Goal: Obtain resource: Obtain resource

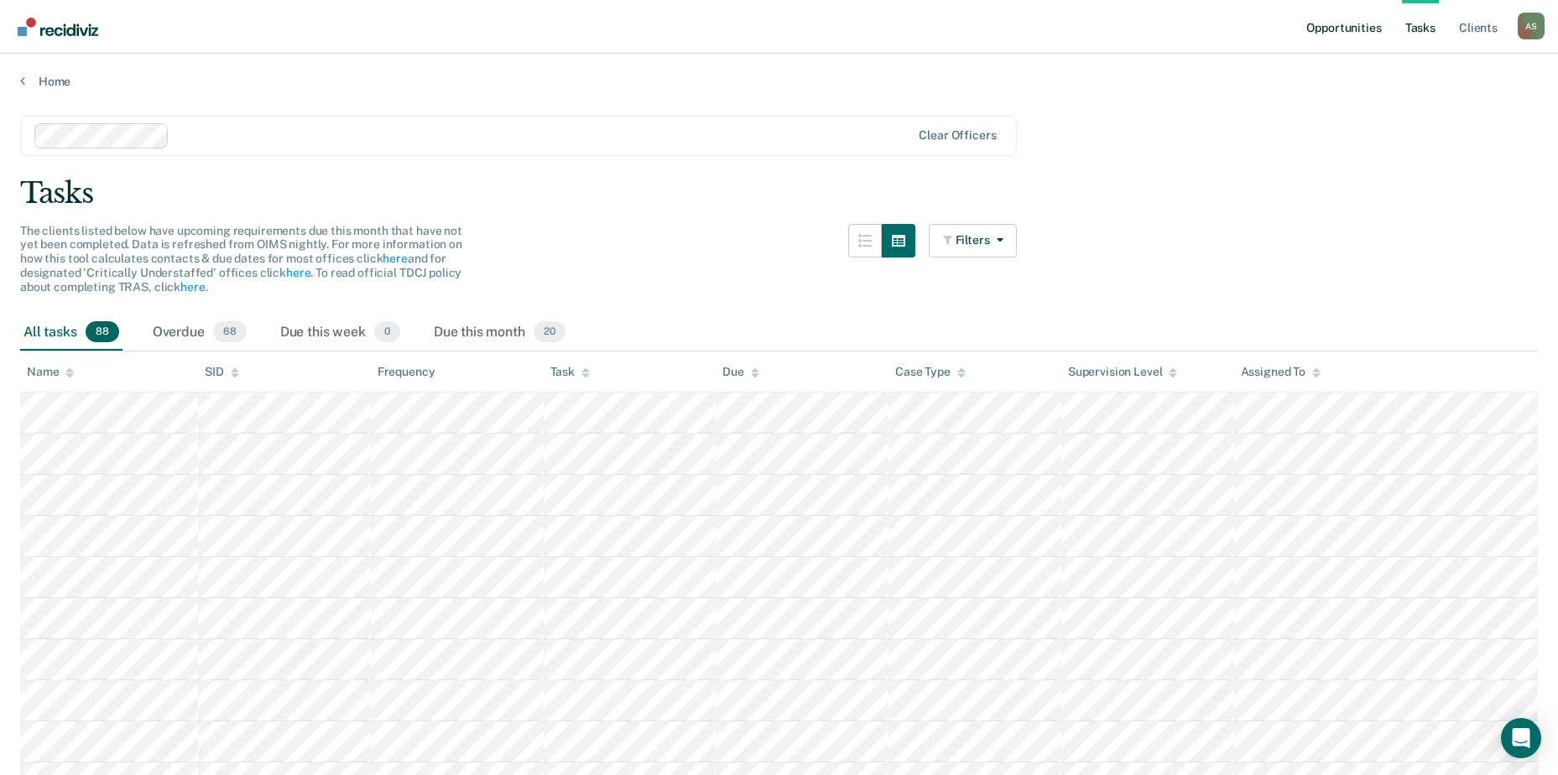
click at [1318, 33] on link "Opportunities" at bounding box center [1343, 27] width 81 height 54
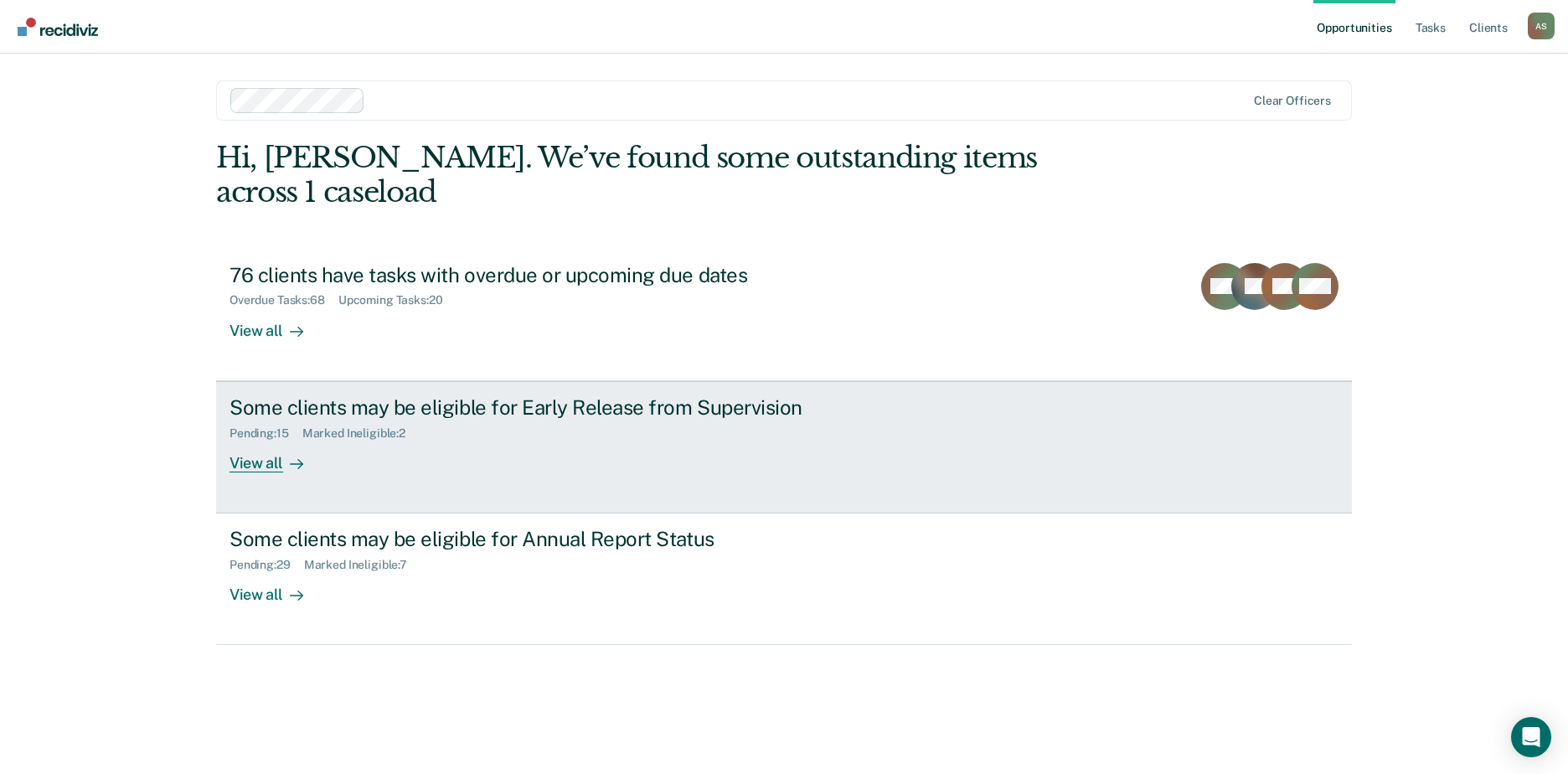
click at [507, 451] on div "Some clients may be eligible for Early Release from Supervision Pending : 15 Ma…" at bounding box center [543, 433] width 628 height 77
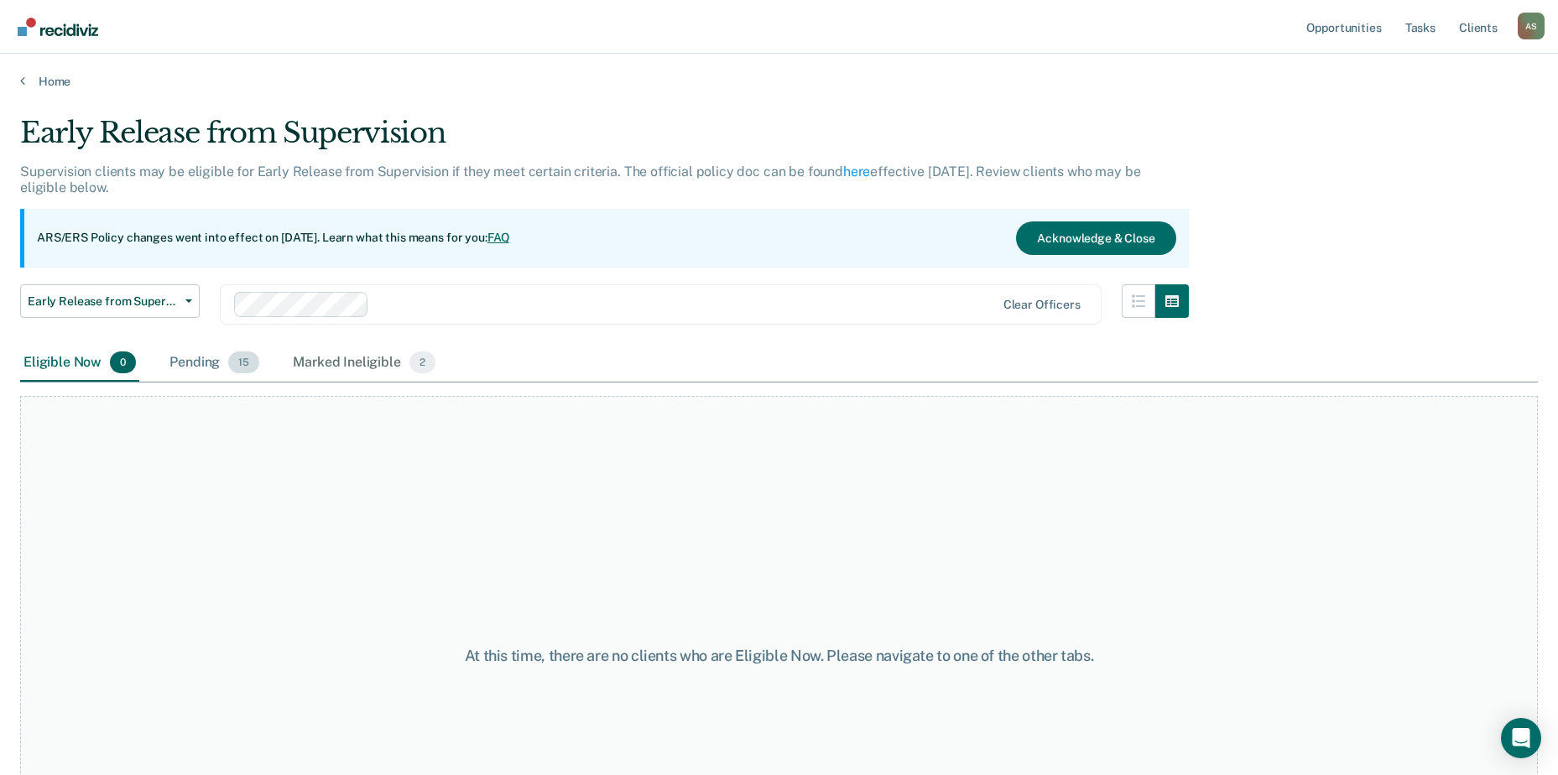
click at [197, 373] on div "Pending 15" at bounding box center [214, 363] width 96 height 37
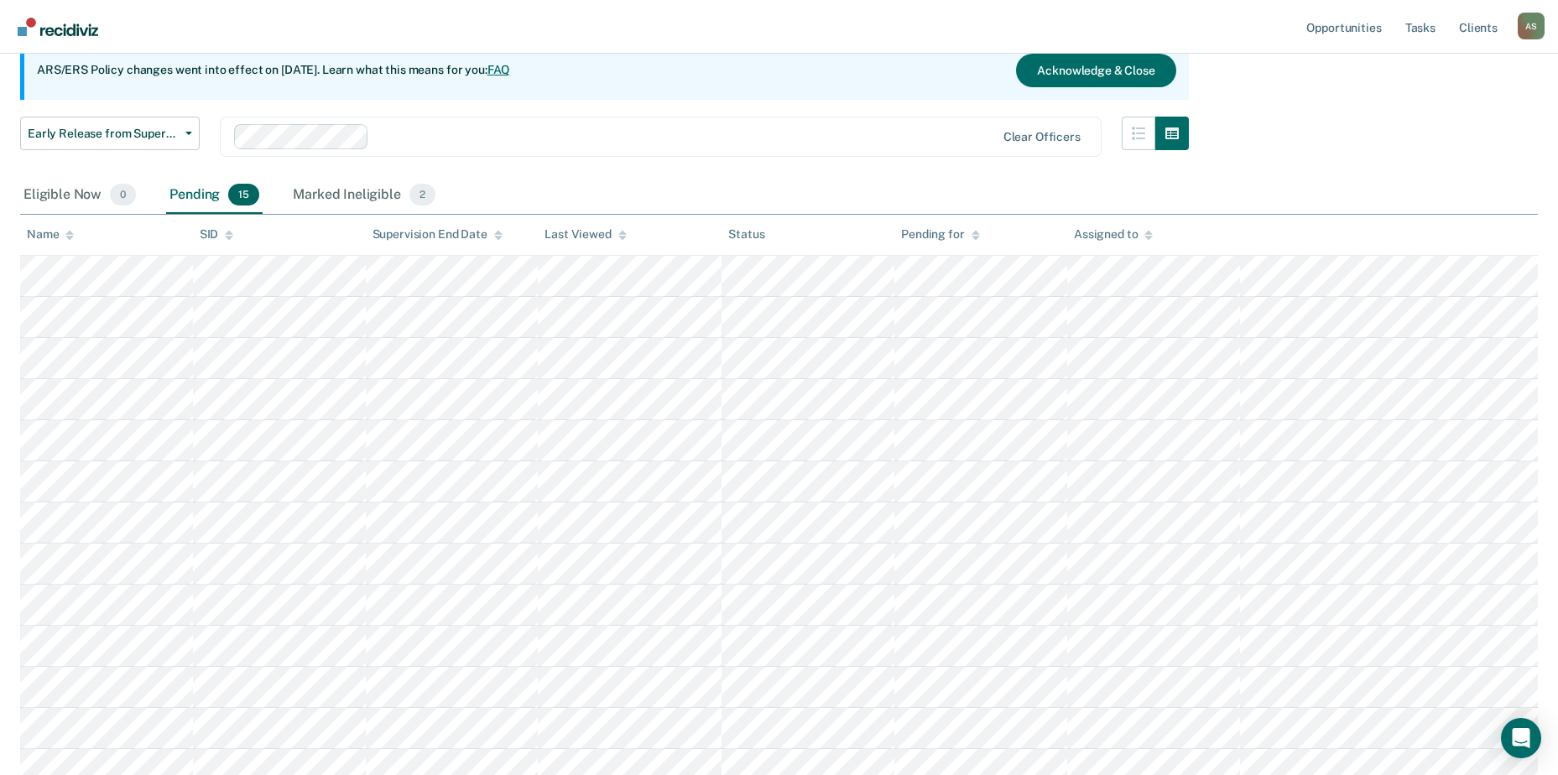
scroll to position [252, 0]
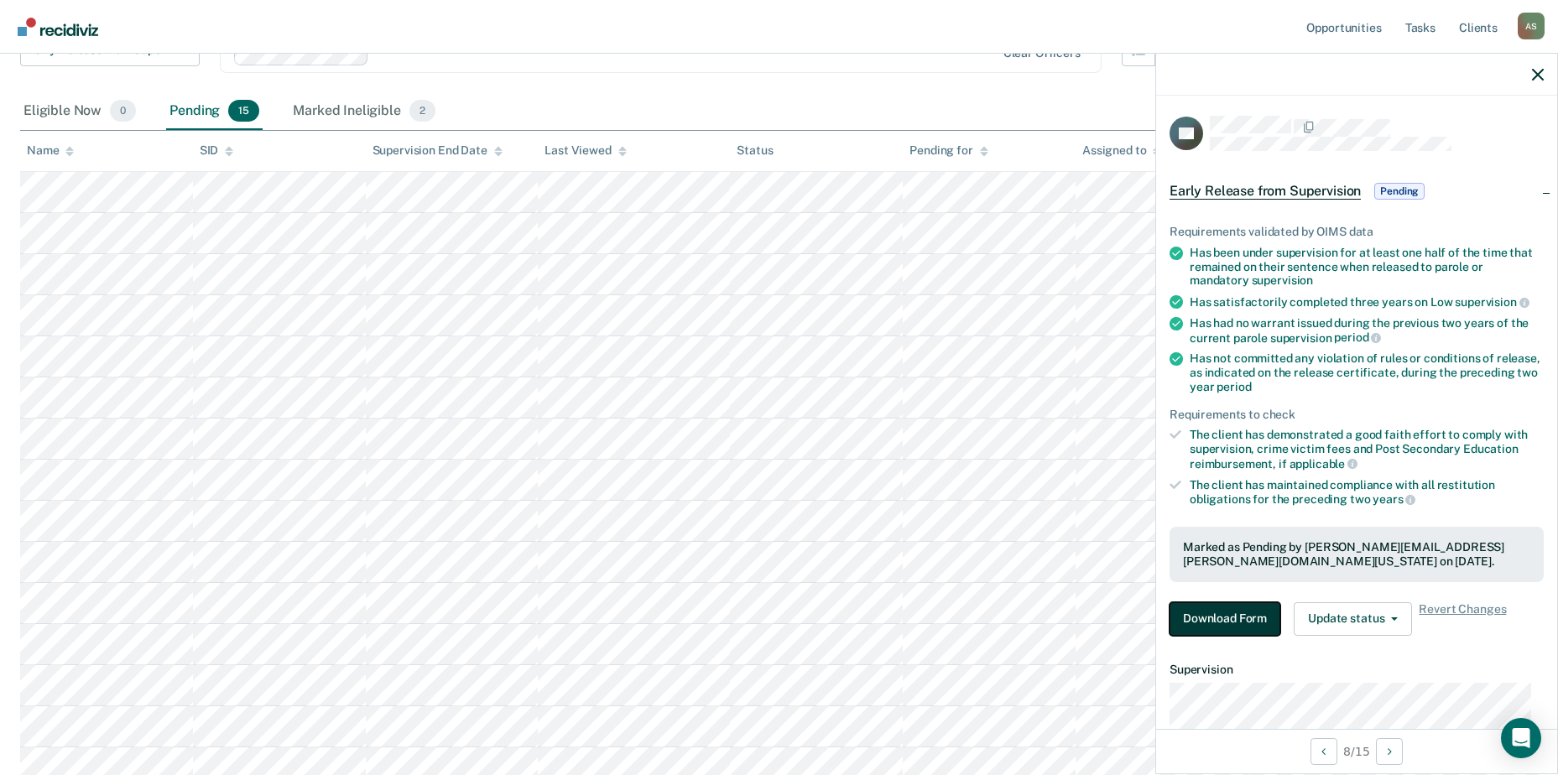
click at [1205, 623] on button "Download Form" at bounding box center [1224, 619] width 111 height 34
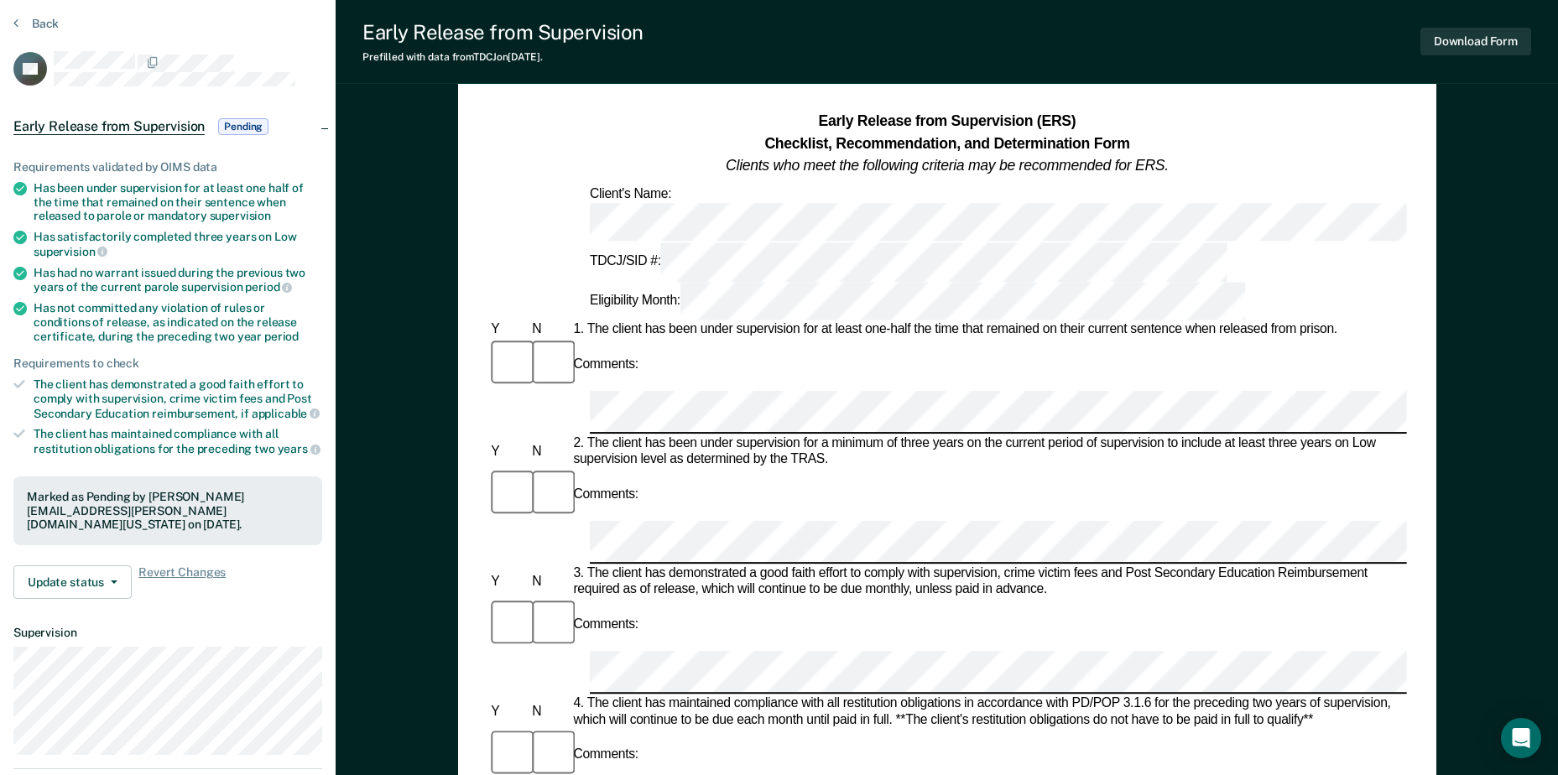
scroll to position [84, 0]
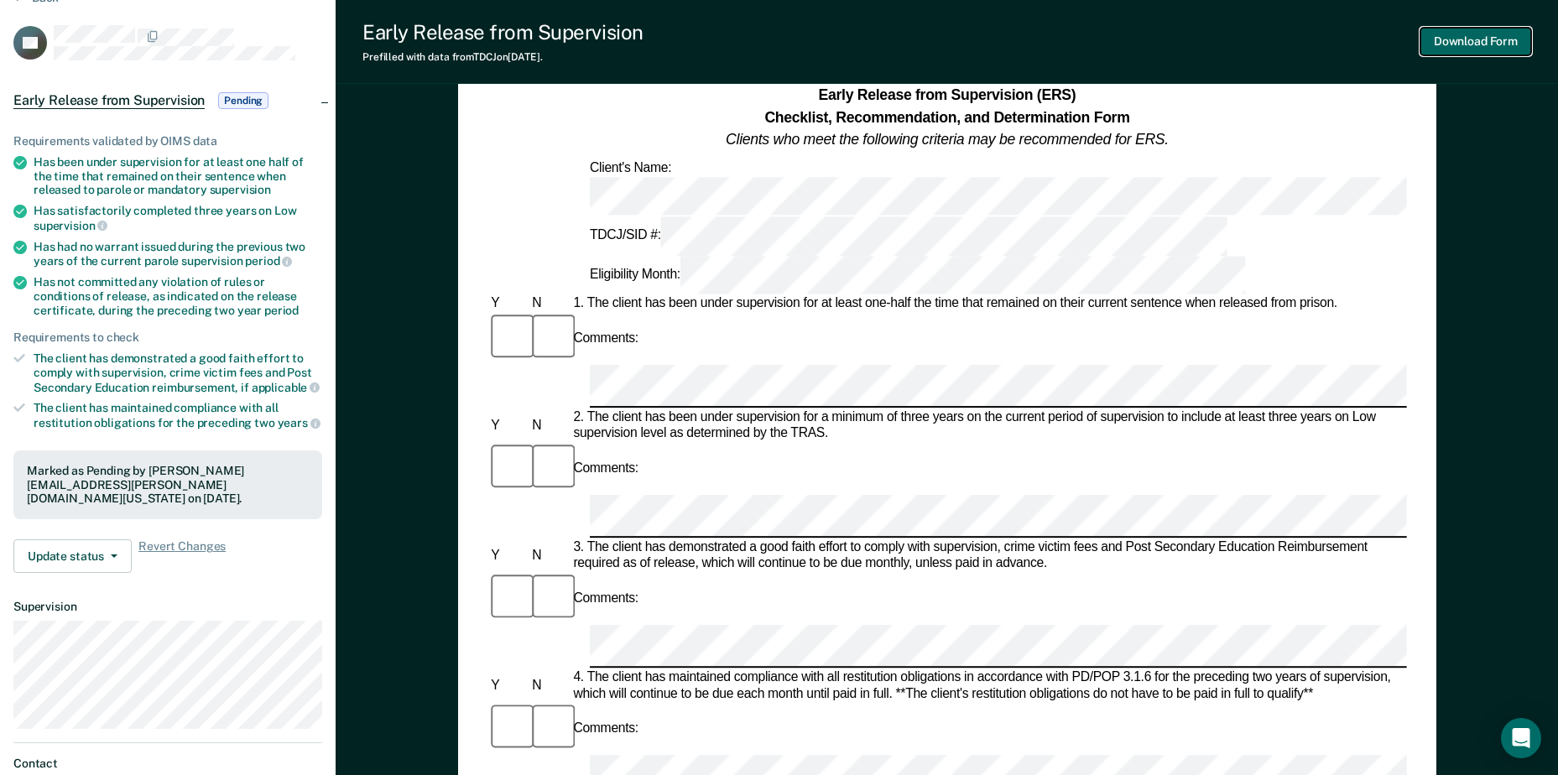
click at [1446, 47] on button "Download Form" at bounding box center [1475, 42] width 111 height 28
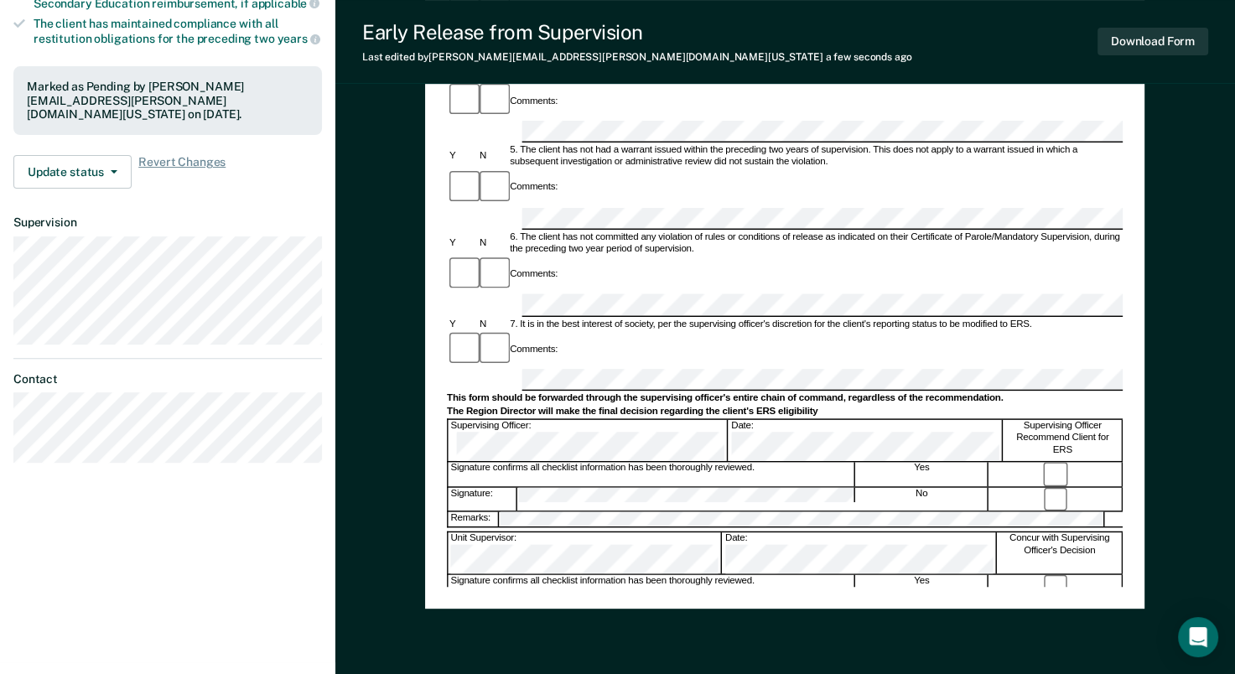
scroll to position [366, 0]
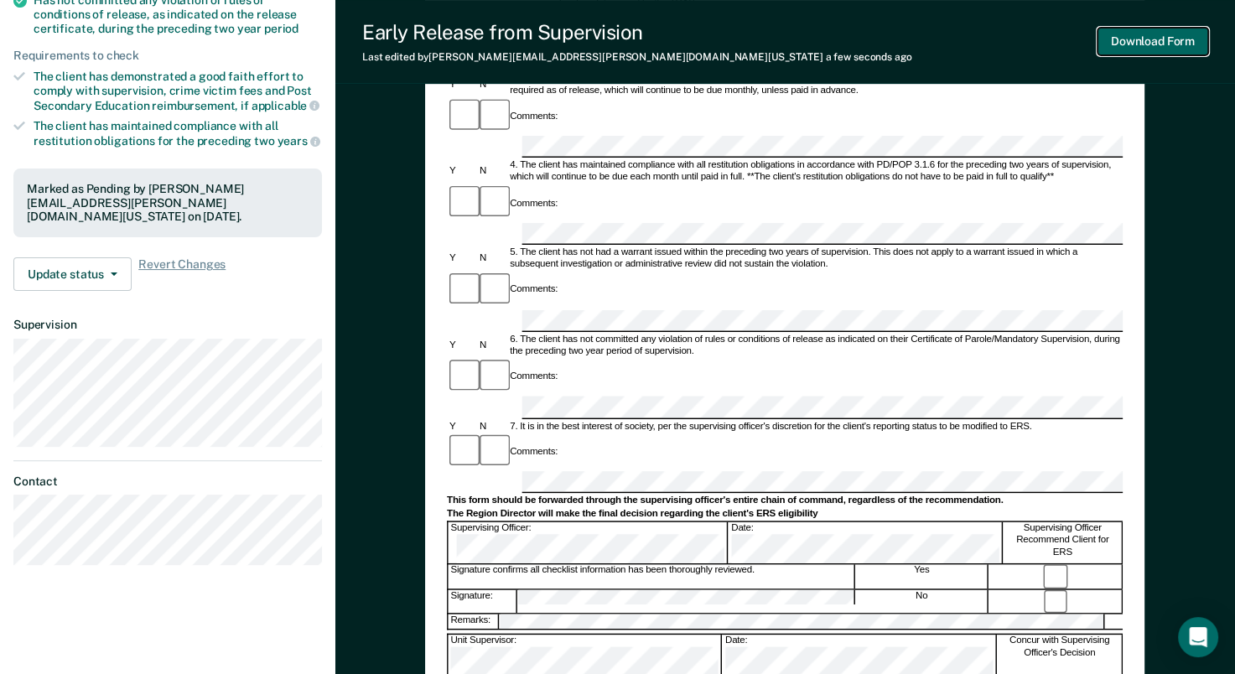
click at [1123, 41] on button "Download Form" at bounding box center [1153, 42] width 111 height 28
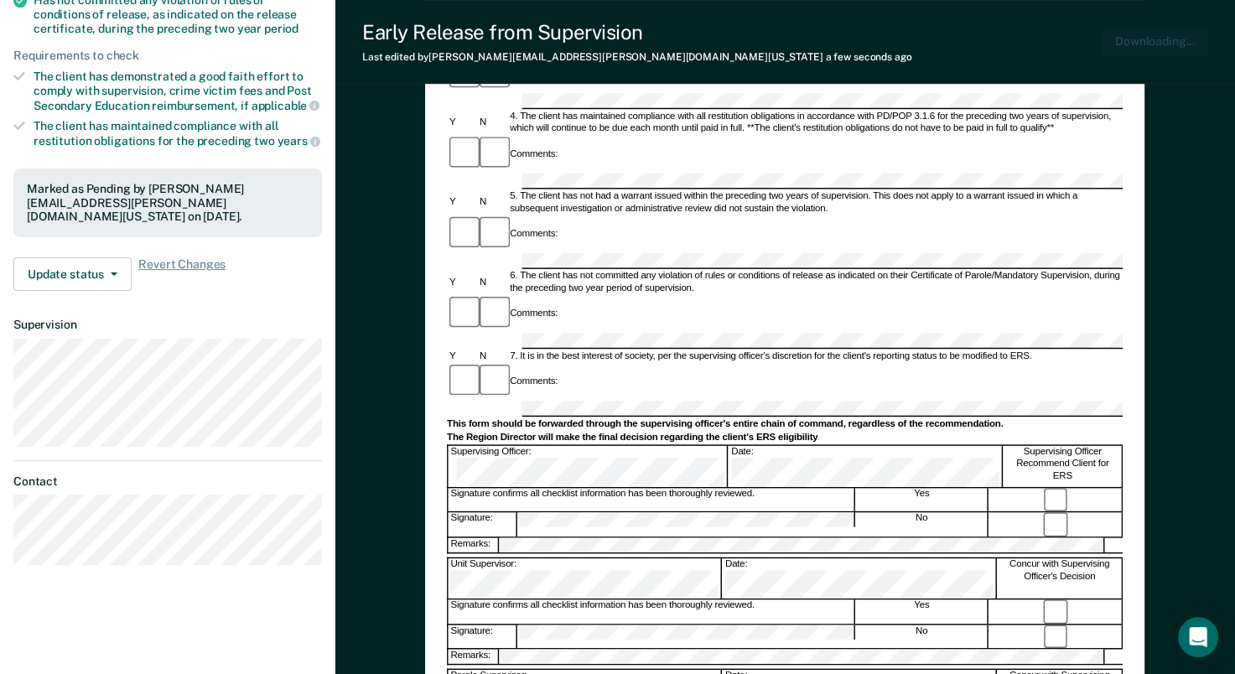
scroll to position [0, 0]
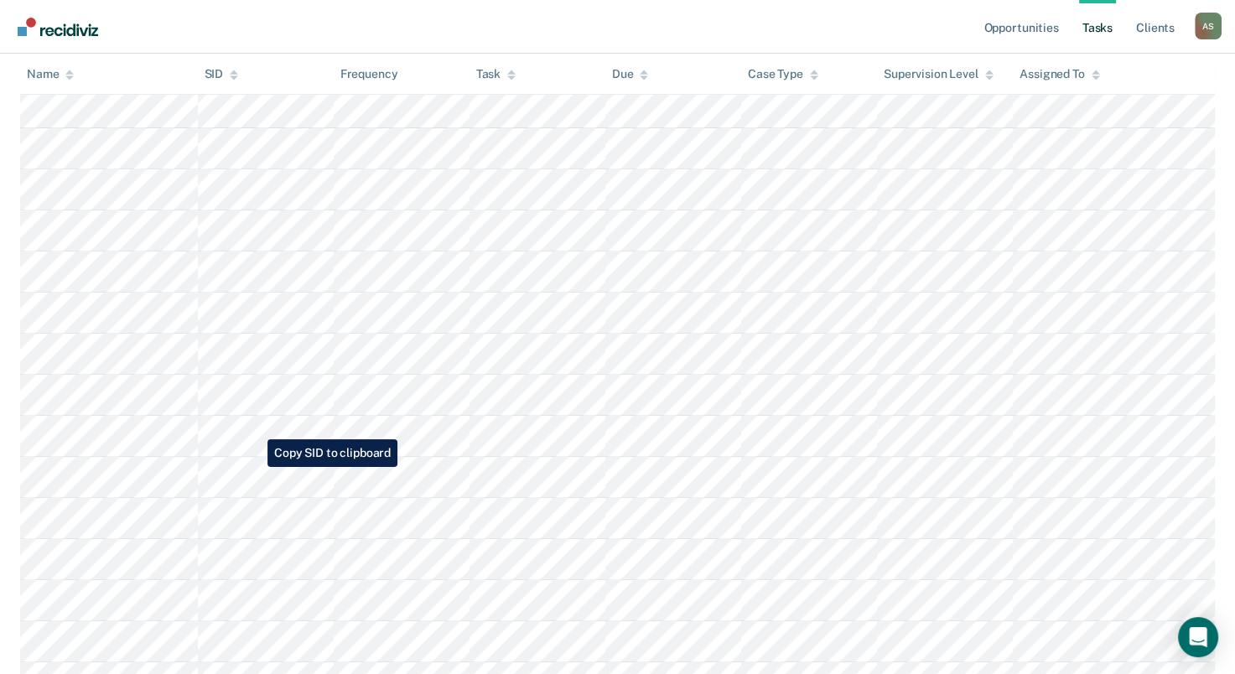
scroll to position [671, 0]
click at [1032, 39] on link "Opportunities" at bounding box center [1020, 27] width 81 height 54
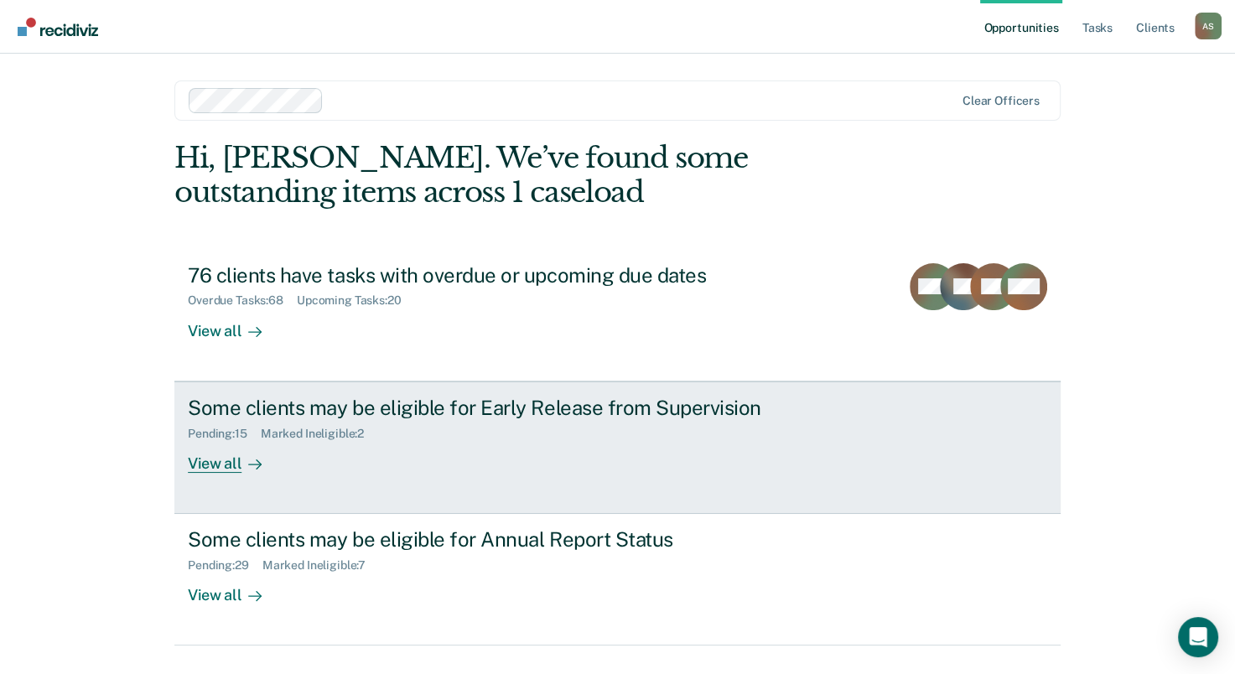
click at [465, 439] on div "Pending : 15 Marked Ineligible : 2" at bounding box center [482, 430] width 589 height 21
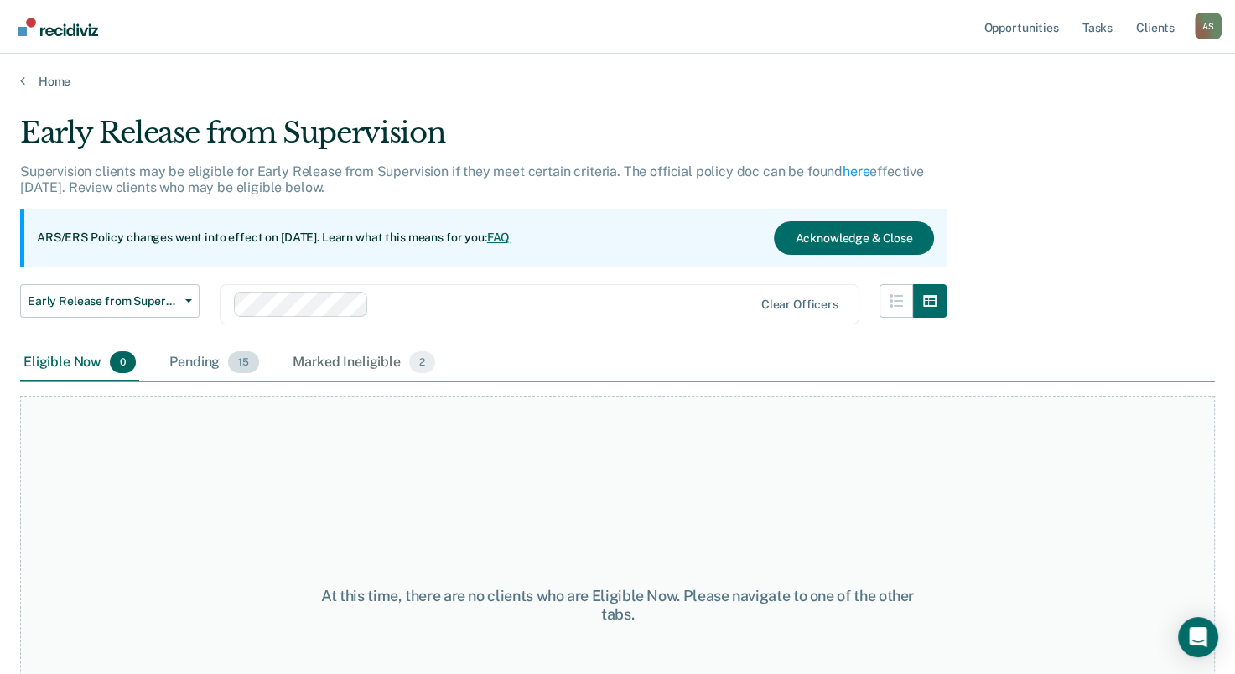
click at [205, 365] on div "Pending 15" at bounding box center [214, 363] width 96 height 37
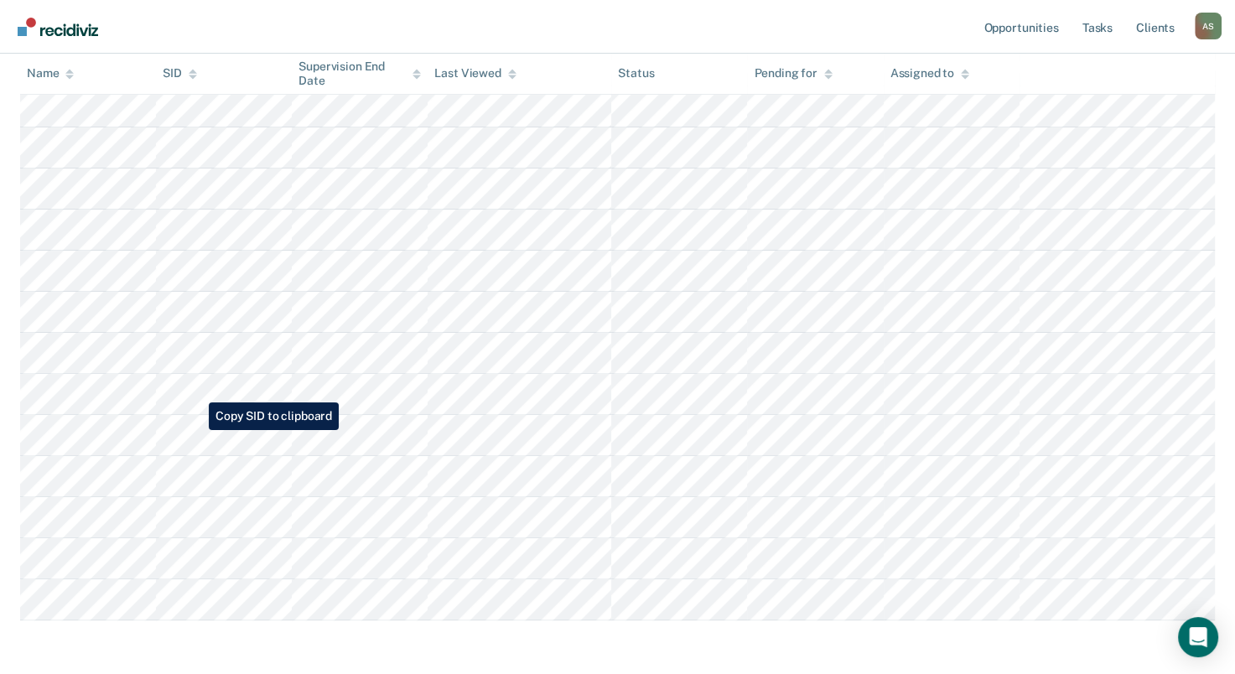
scroll to position [485, 0]
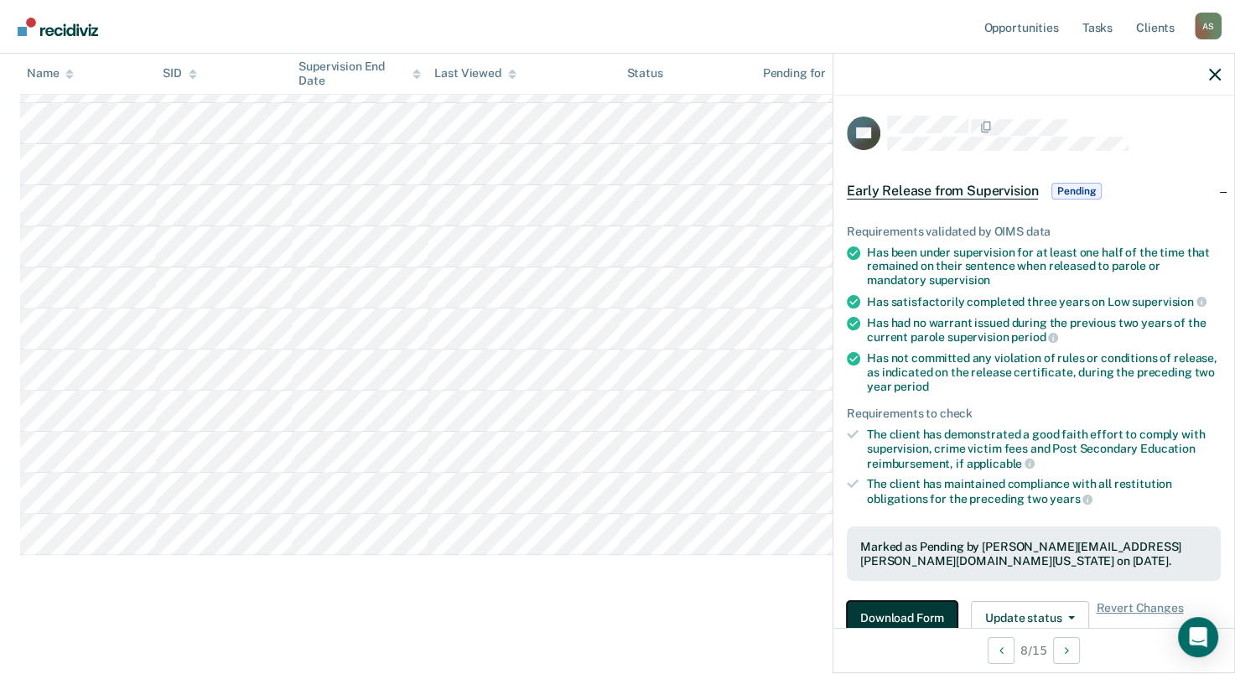
click at [906, 617] on button "Download Form" at bounding box center [902, 618] width 111 height 34
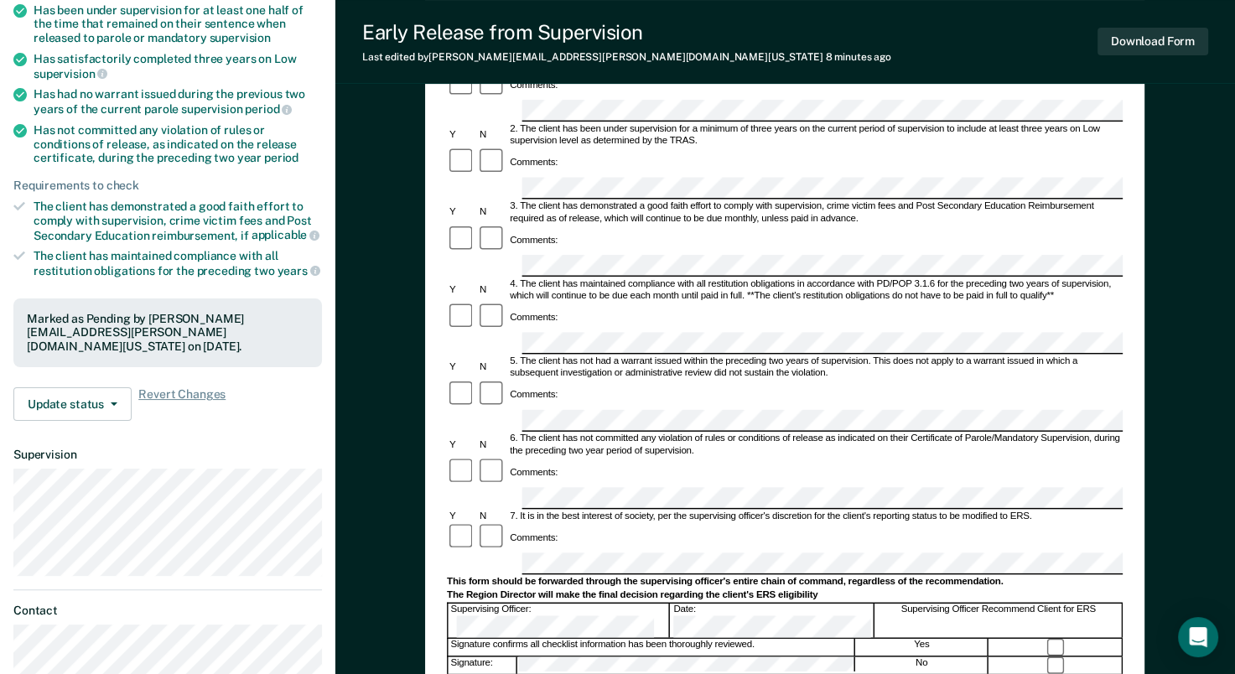
scroll to position [252, 0]
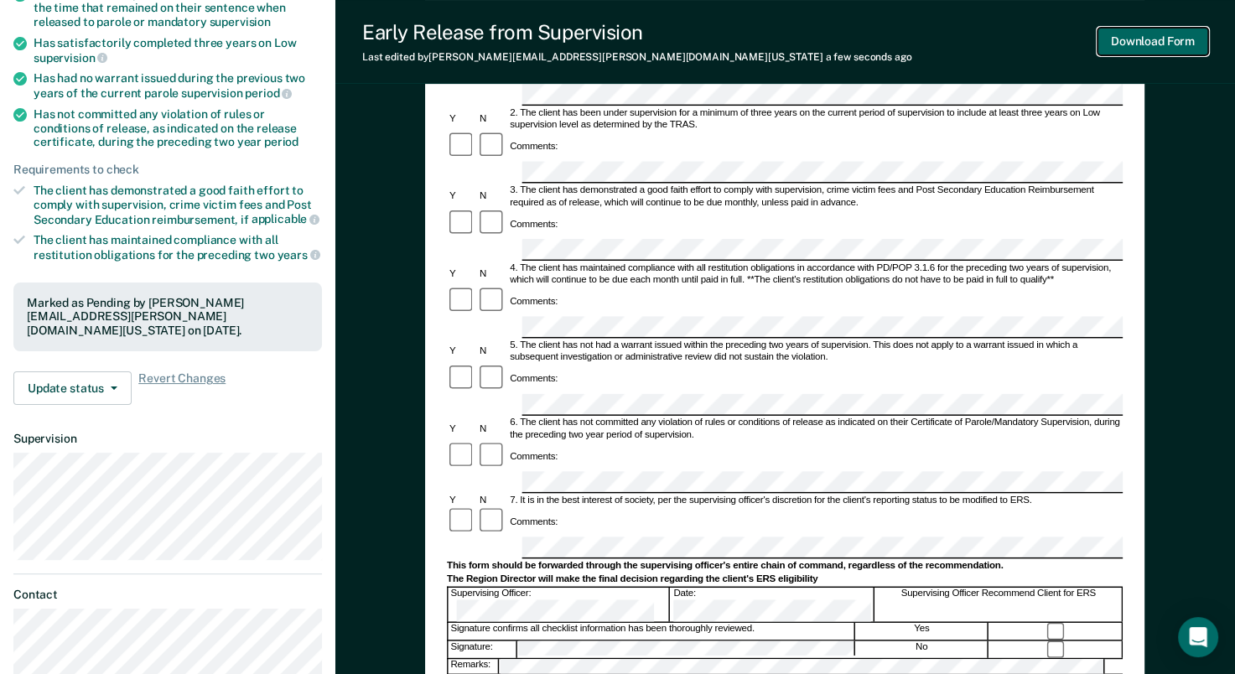
click at [1124, 38] on button "Download Form" at bounding box center [1153, 42] width 111 height 28
